Goal: Browse casually

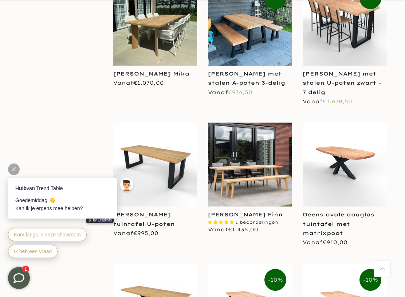
scroll to position [1020, 0]
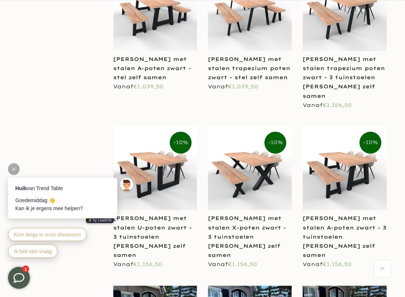
scroll to position [1456, 0]
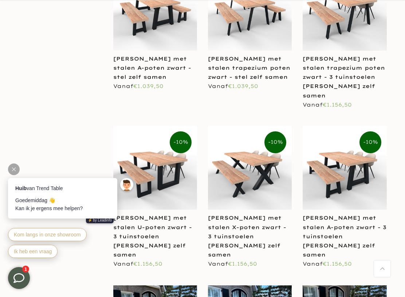
click at [68, 234] on span "Kom langs in onze showroom" at bounding box center [47, 235] width 67 height 6
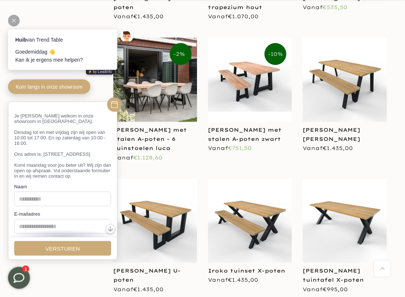
scroll to position [2187, 0]
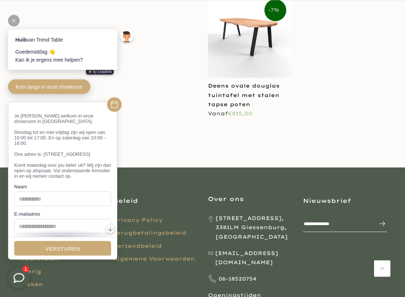
scroll to position [2591, 0]
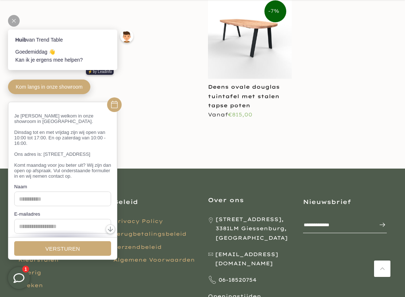
click at [51, 89] on div "Kom langs in onze showroom" at bounding box center [64, 87] width 113 height 18
click at [23, 88] on div "Kom langs in onze showroom" at bounding box center [64, 87] width 113 height 18
click at [66, 90] on div "Kom langs in onze showroom" at bounding box center [64, 87] width 113 height 18
click at [19, 86] on div "Kom langs in onze showroom" at bounding box center [64, 87] width 113 height 18
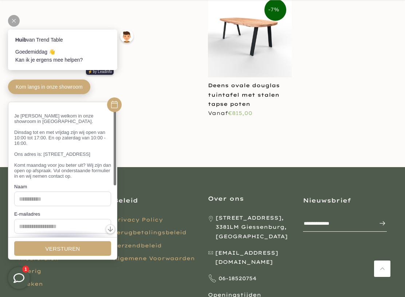
scroll to position [0, 0]
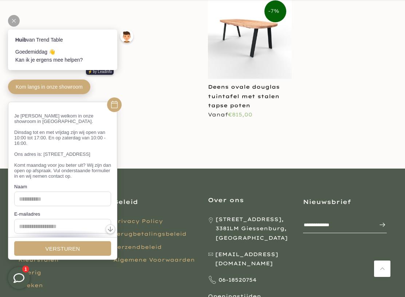
click at [23, 88] on div "Kom langs in onze showroom" at bounding box center [64, 87] width 113 height 18
click at [69, 89] on div "Kom langs in onze showroom" at bounding box center [64, 87] width 113 height 18
click at [13, 17] on div at bounding box center [14, 21] width 12 height 12
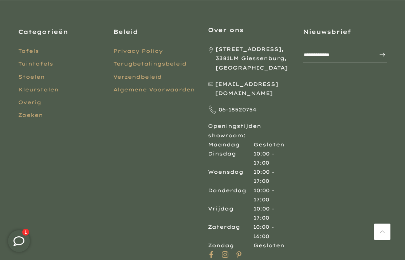
scroll to position [2769, 0]
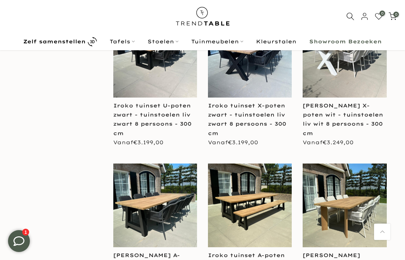
scroll to position [1725, 0]
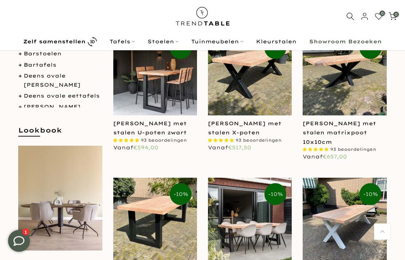
scroll to position [125, 0]
click at [59, 206] on img at bounding box center [60, 198] width 84 height 105
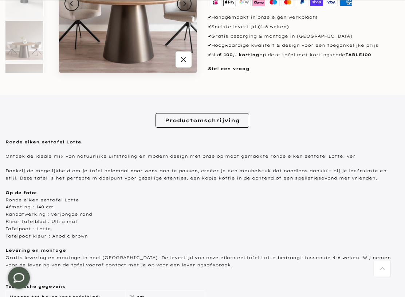
scroll to position [159, 0]
click at [16, 173] on p "Dankzij de mogelijkheid om je tafel helemaal naar wens aan te passen, creëer je…" at bounding box center [202, 174] width 394 height 15
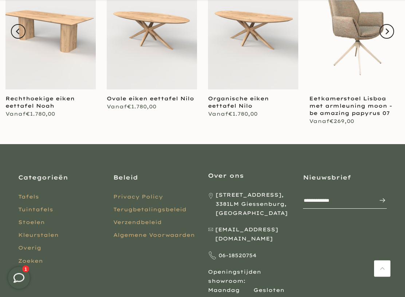
scroll to position [941, 0]
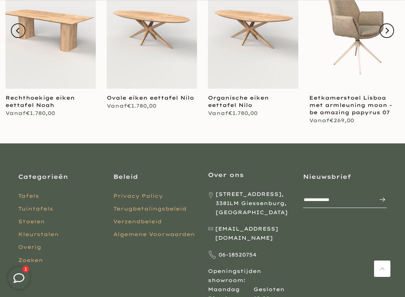
click at [23, 193] on link "Tafels" at bounding box center [28, 196] width 21 height 7
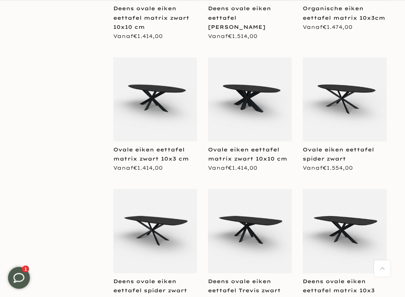
scroll to position [1062, 0]
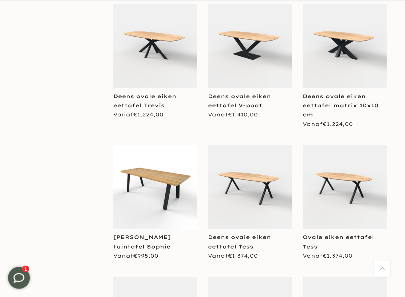
scroll to position [2061, 0]
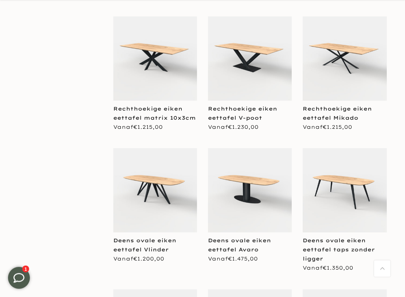
scroll to position [3119, 0]
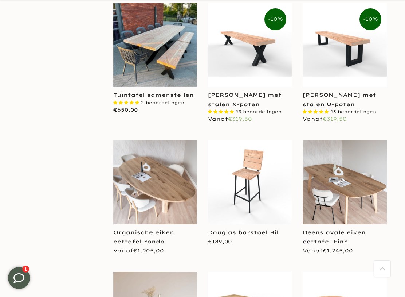
scroll to position [4242, 0]
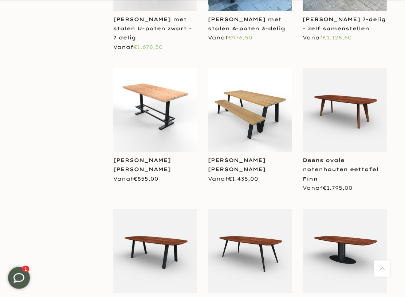
scroll to position [5409, 0]
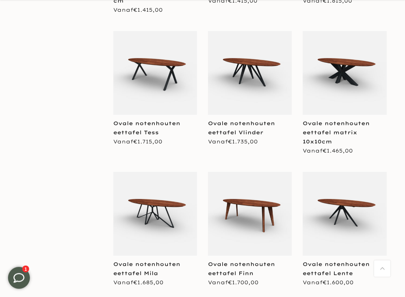
scroll to position [6424, 0]
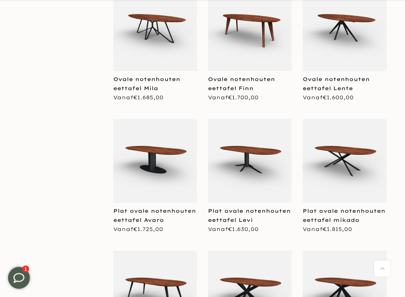
scroll to position [6610, 0]
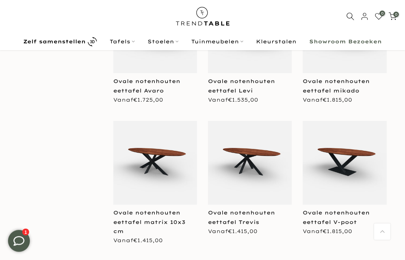
scroll to position [6070, 0]
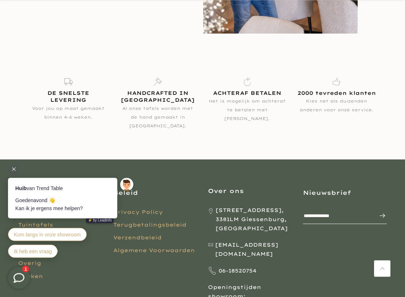
scroll to position [1067, 0]
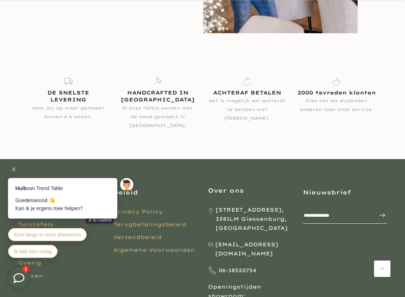
click at [66, 234] on span "Kom langs in onze showroom" at bounding box center [47, 235] width 67 height 6
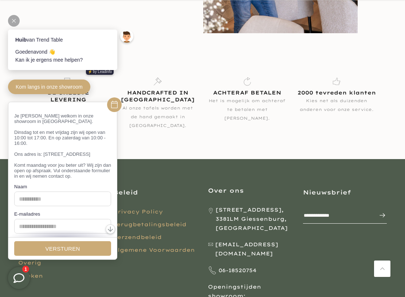
click at [13, 23] on div at bounding box center [14, 21] width 12 height 12
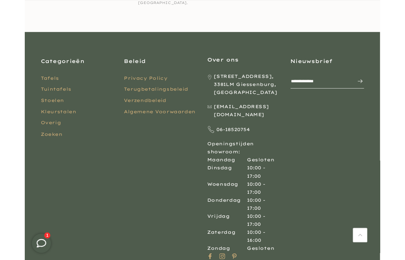
scroll to position [1261, 0]
